Goal: Information Seeking & Learning: Learn about a topic

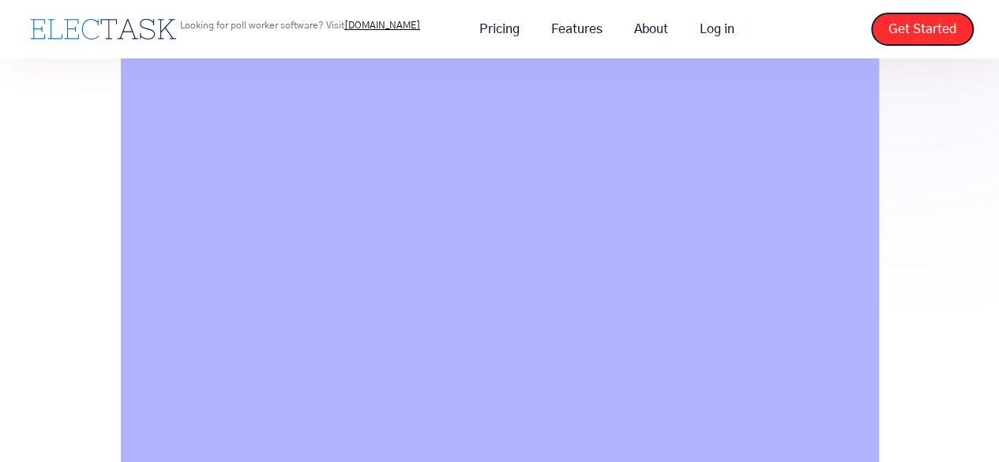
scroll to position [316, 0]
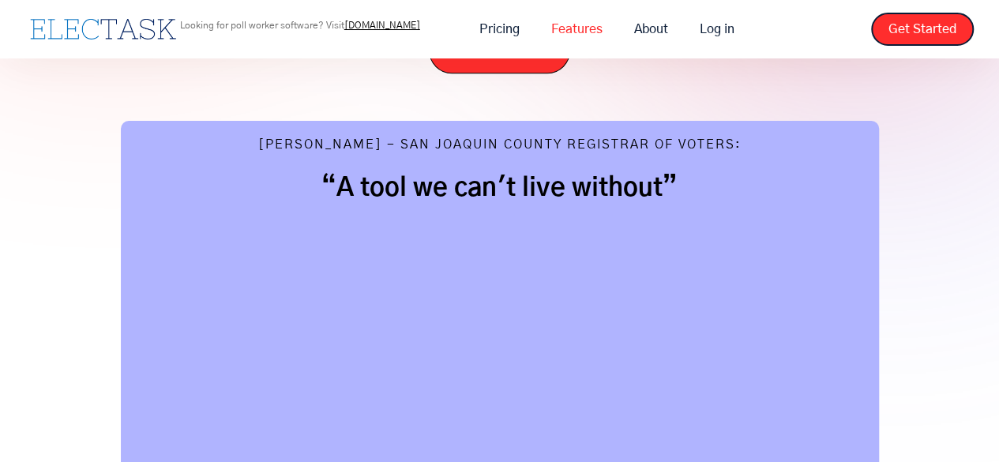
click at [559, 32] on link "Features" at bounding box center [577, 29] width 83 height 33
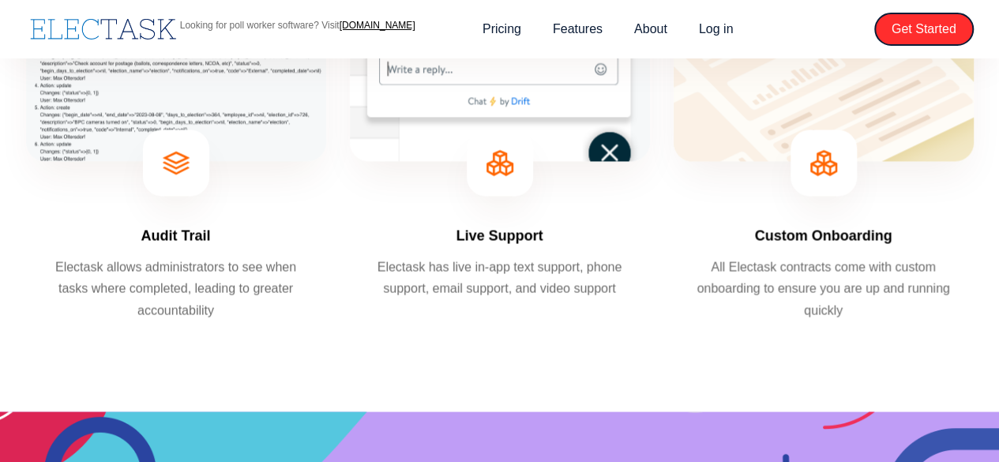
scroll to position [1049, 0]
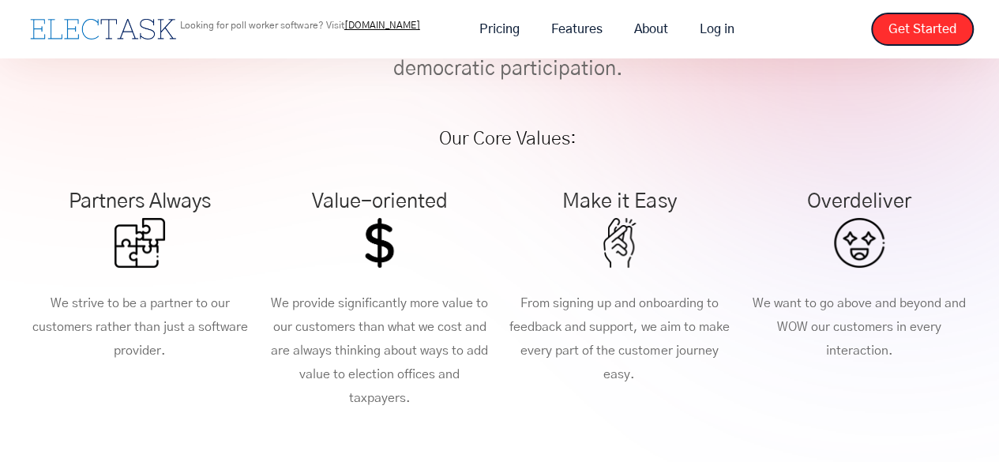
scroll to position [316, 0]
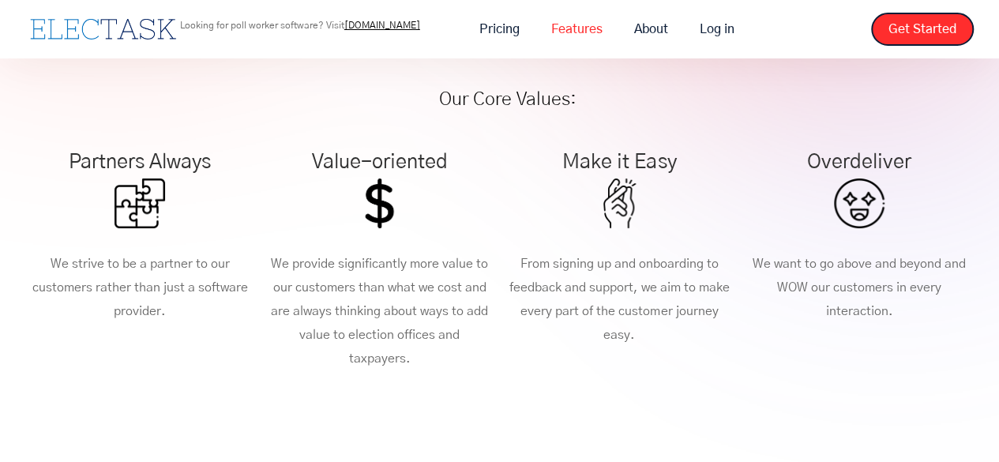
click at [576, 22] on link "Features" at bounding box center [577, 29] width 83 height 33
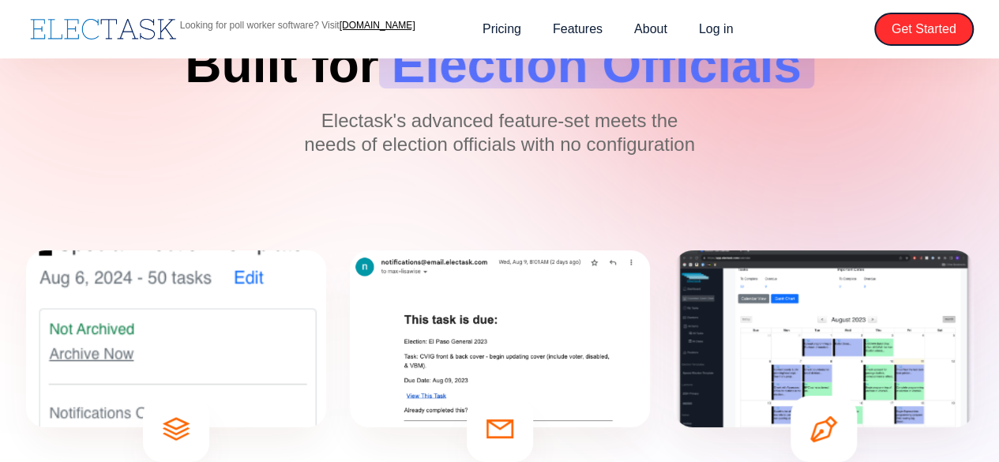
scroll to position [237, 0]
